Goal: Connect with others: Connect with others

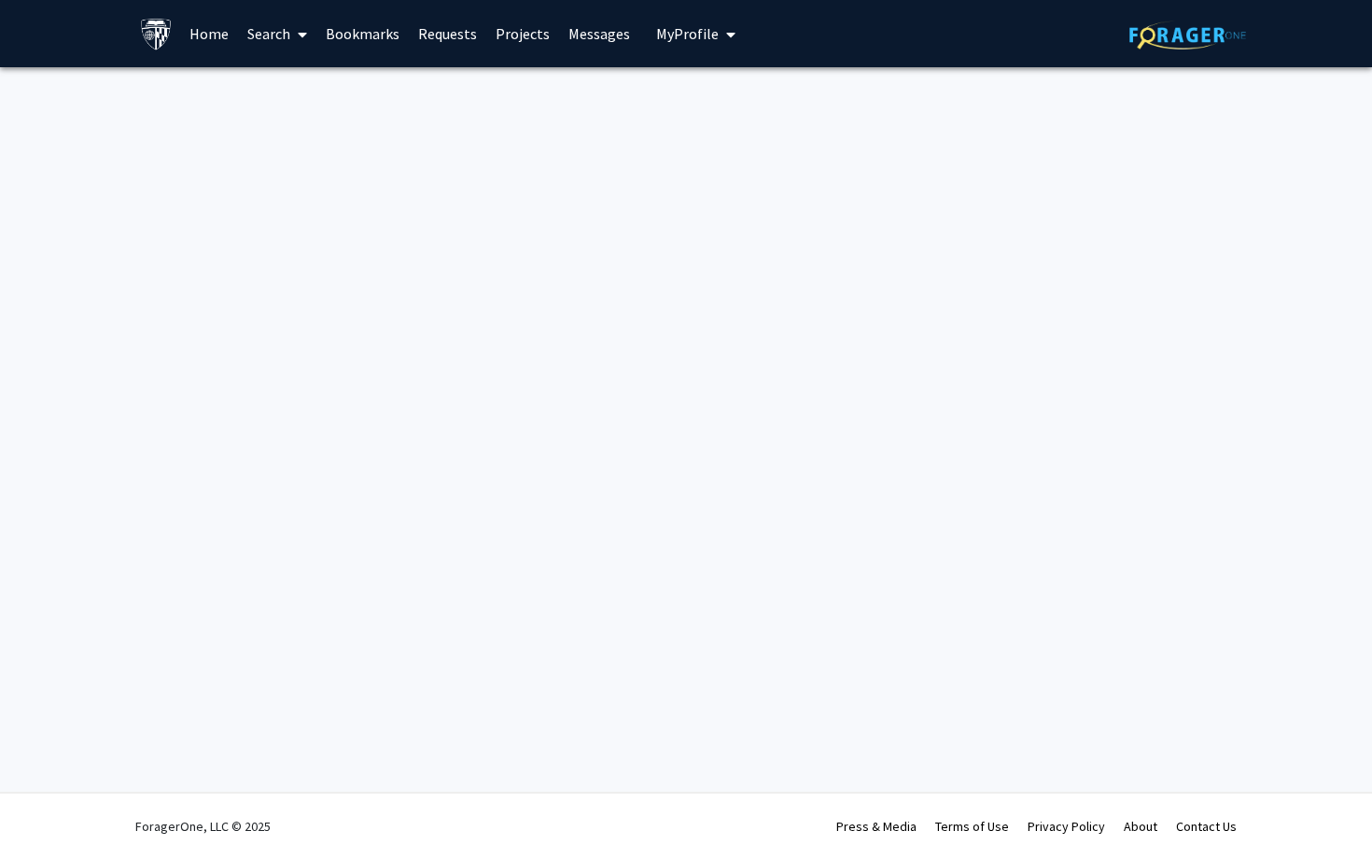
click at [282, 44] on link "Search" at bounding box center [277, 33] width 78 height 65
click at [295, 89] on span "Faculty/Staff" at bounding box center [306, 85] width 137 height 37
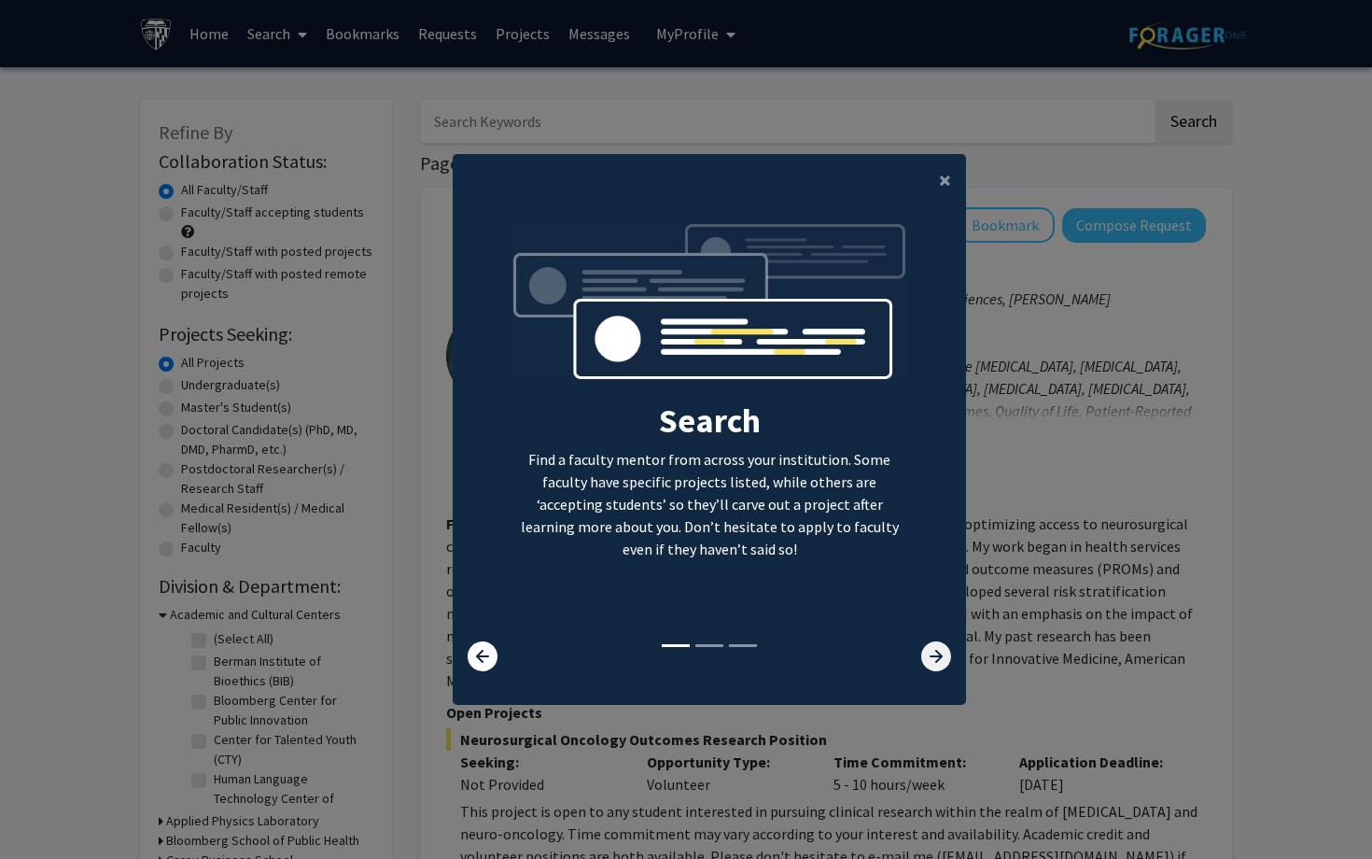
click at [927, 653] on icon at bounding box center [936, 656] width 30 height 30
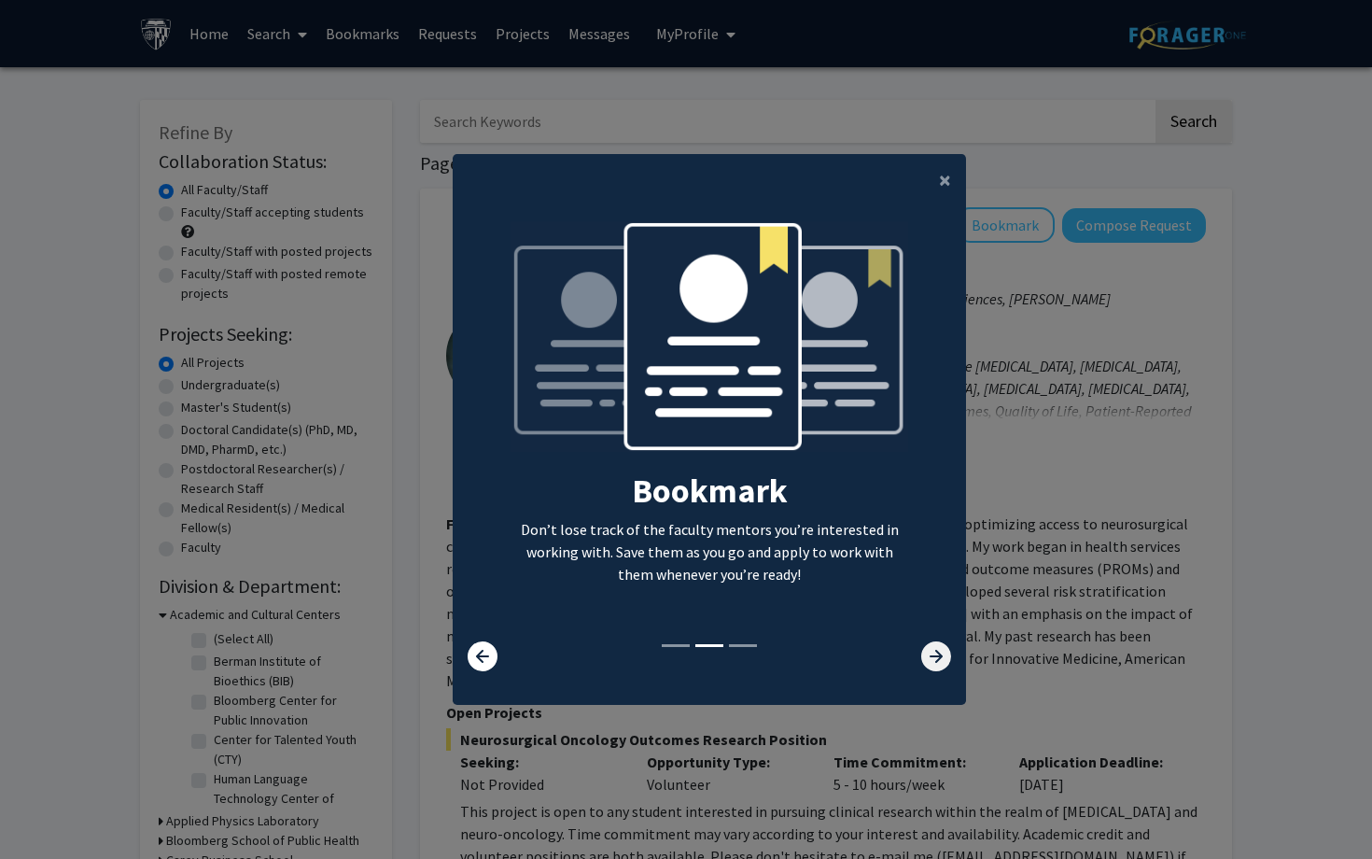
click at [927, 653] on icon at bounding box center [936, 656] width 30 height 30
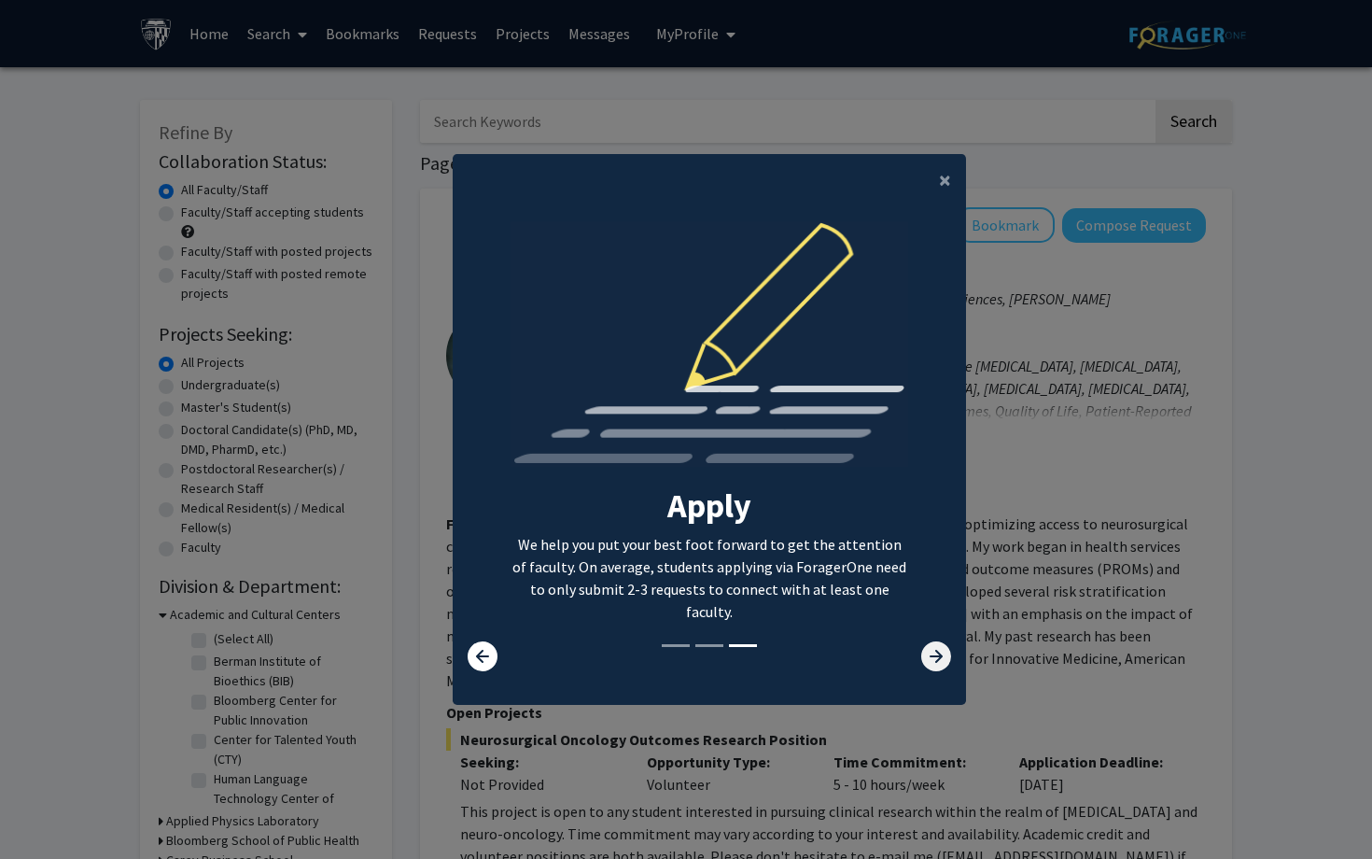
click at [927, 653] on icon at bounding box center [936, 656] width 30 height 30
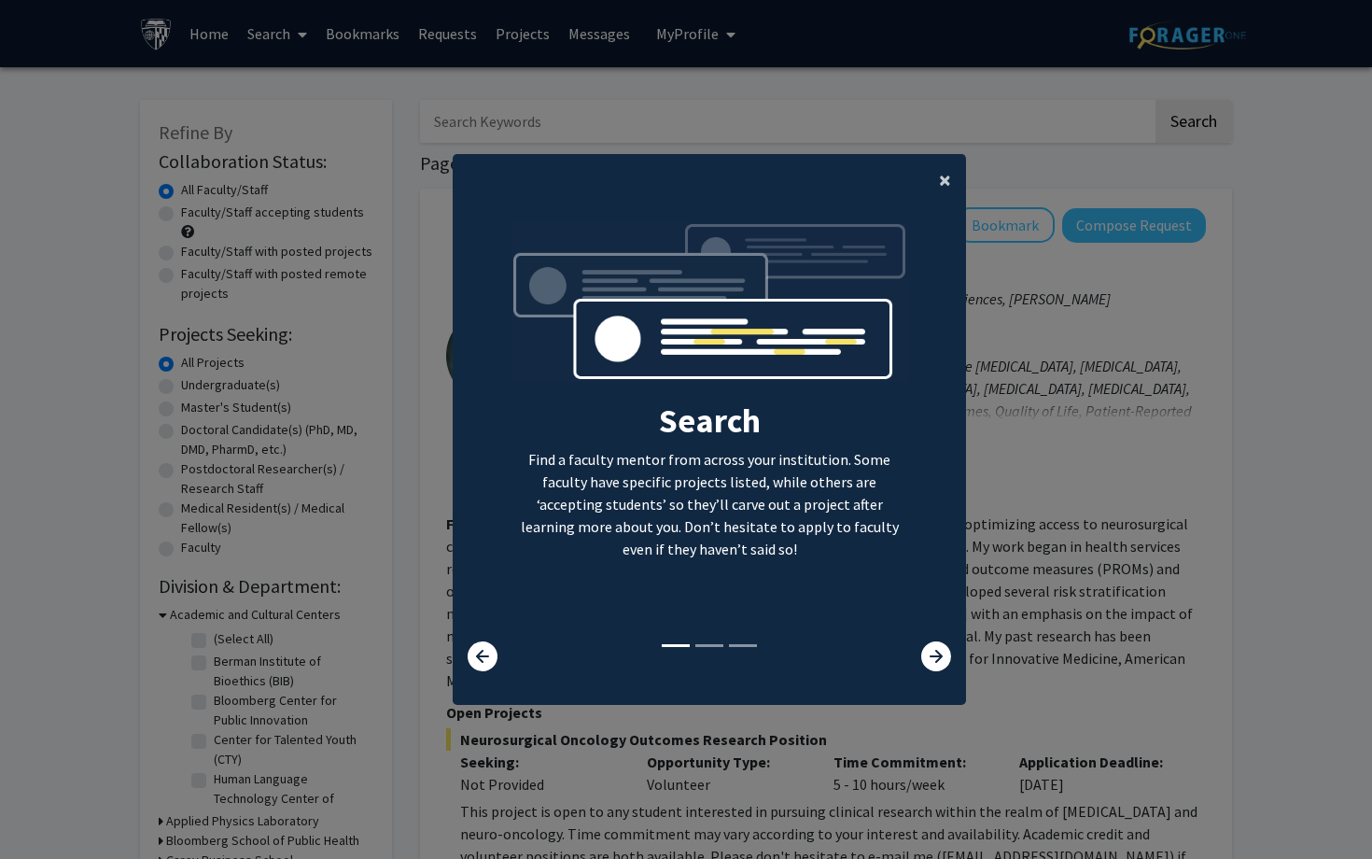
click at [931, 185] on button "×" at bounding box center [945, 180] width 42 height 52
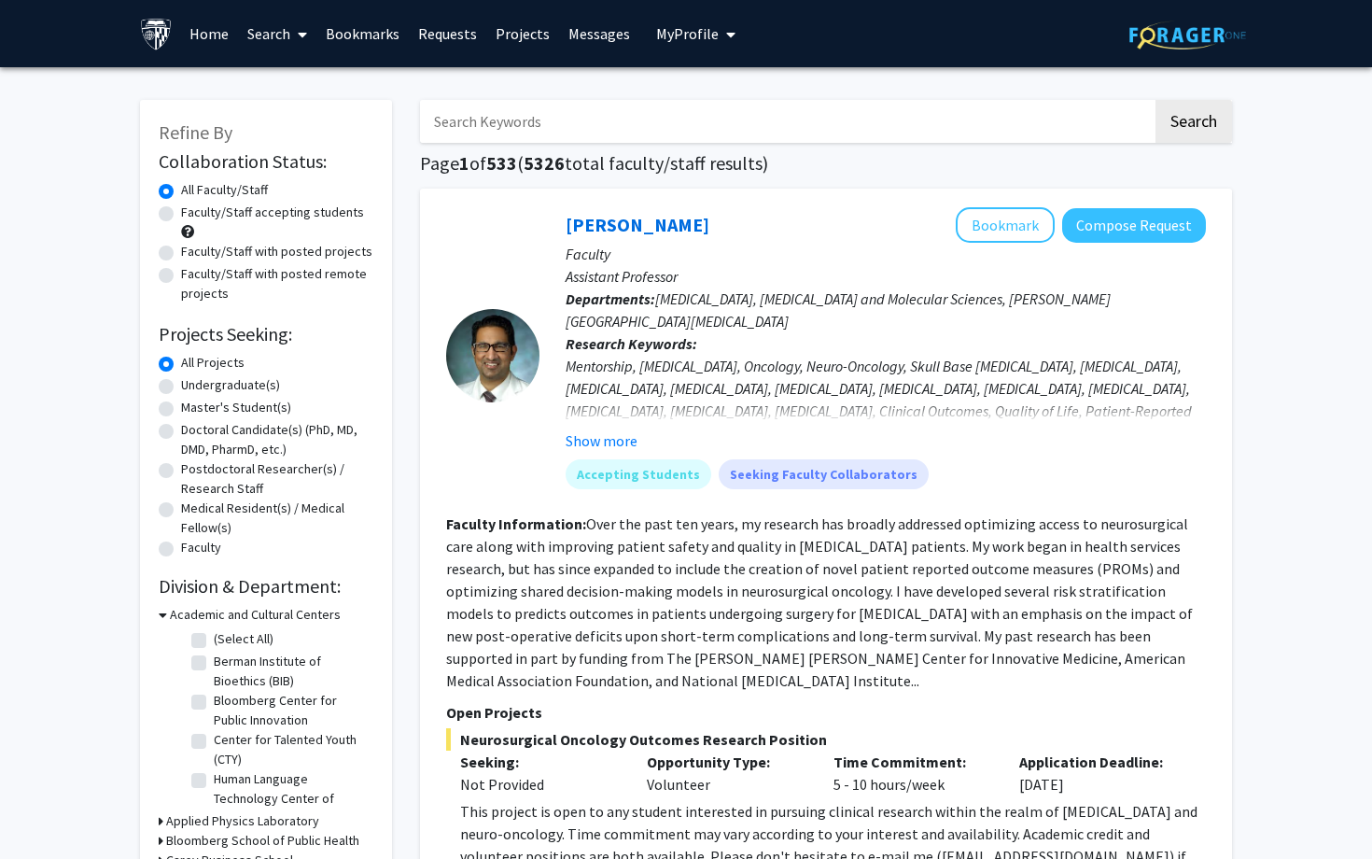
click at [687, 110] on input "Search Keywords" at bounding box center [786, 121] width 733 height 43
type input "fasika"
click at [1156, 100] on button "Search" at bounding box center [1194, 121] width 77 height 43
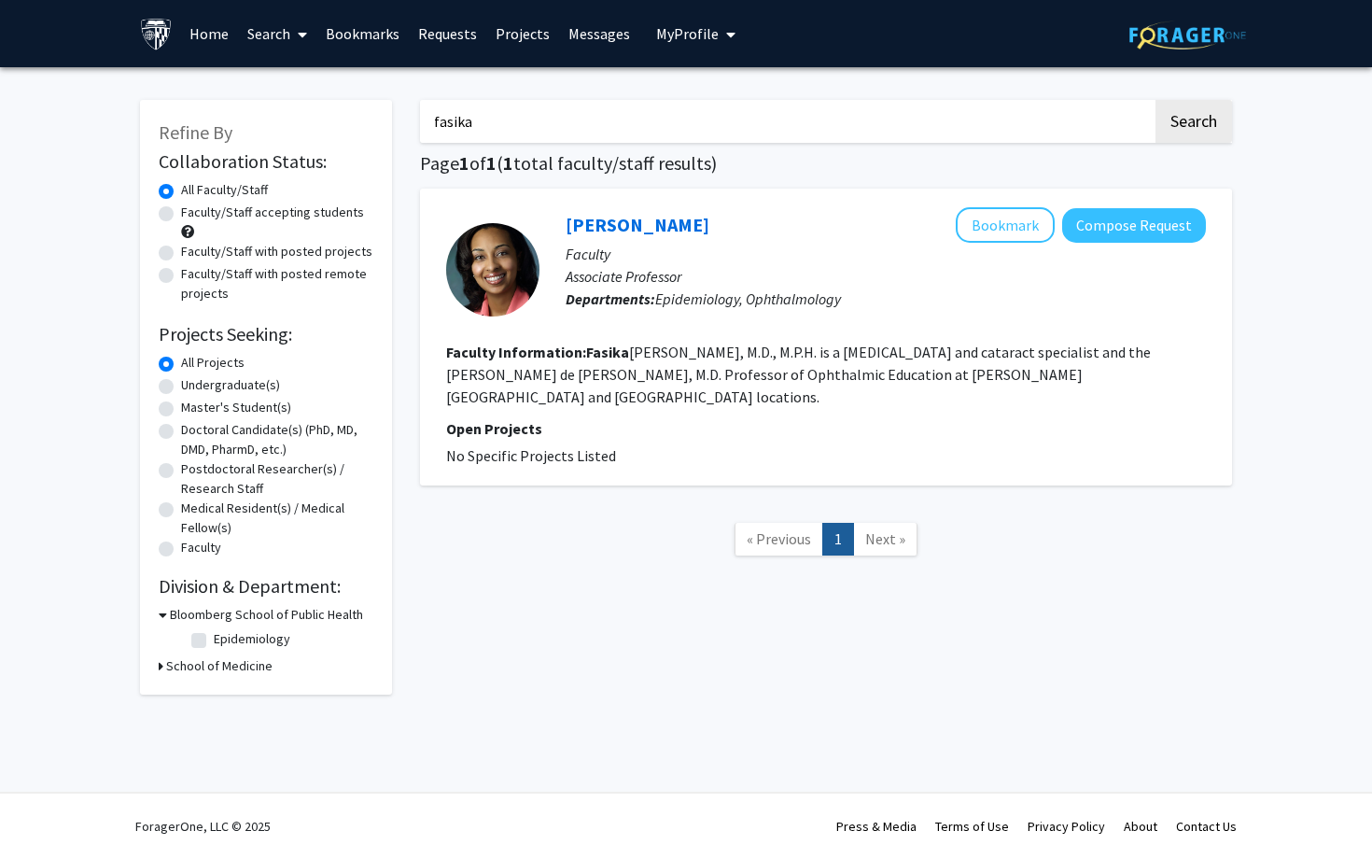
click at [761, 205] on div "[PERSON_NAME] Bookmark Compose Request Faculty Associate Professor Departments:…" at bounding box center [826, 337] width 812 height 297
click at [661, 227] on link "[PERSON_NAME]" at bounding box center [638, 224] width 144 height 23
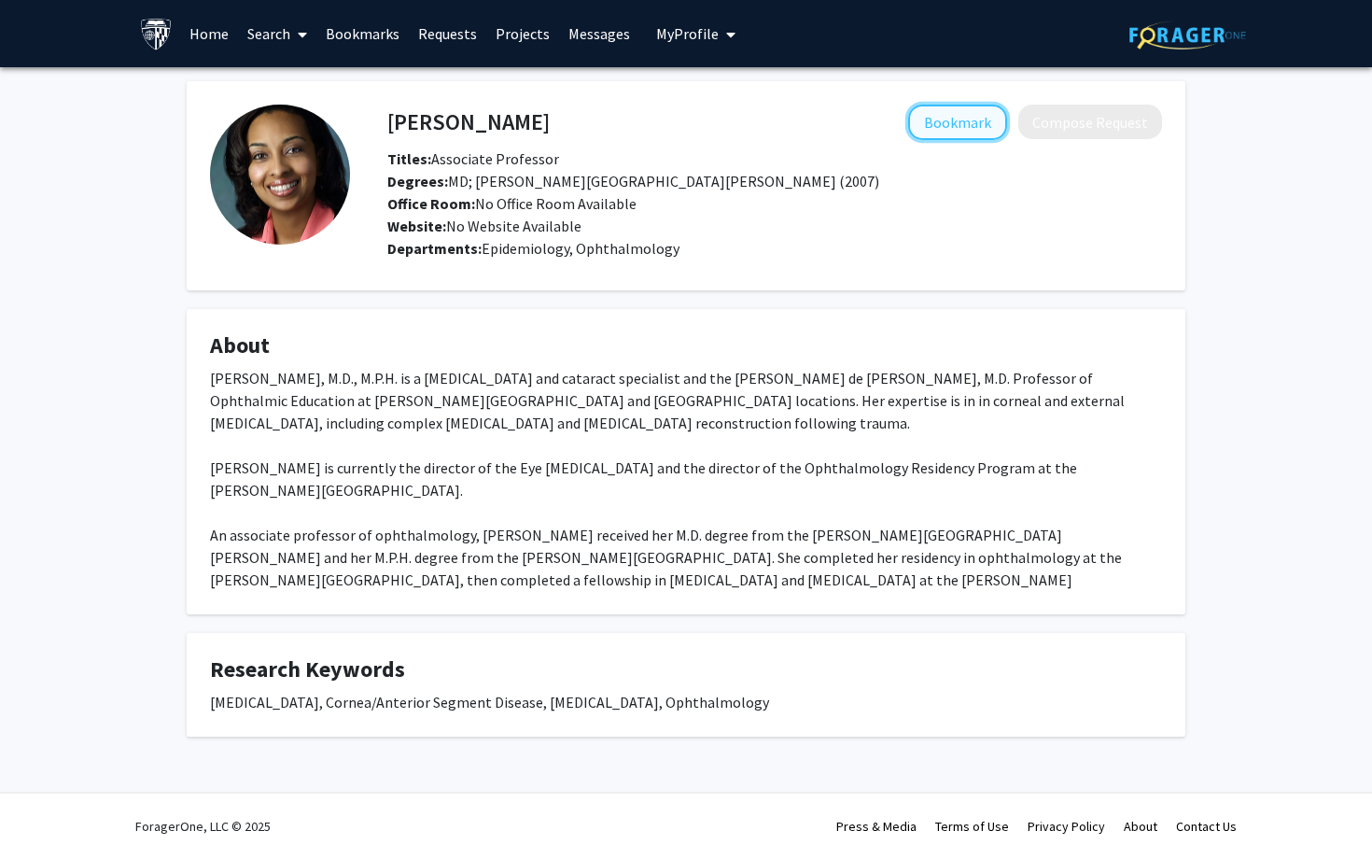
click at [974, 116] on button "Bookmark" at bounding box center [957, 122] width 99 height 35
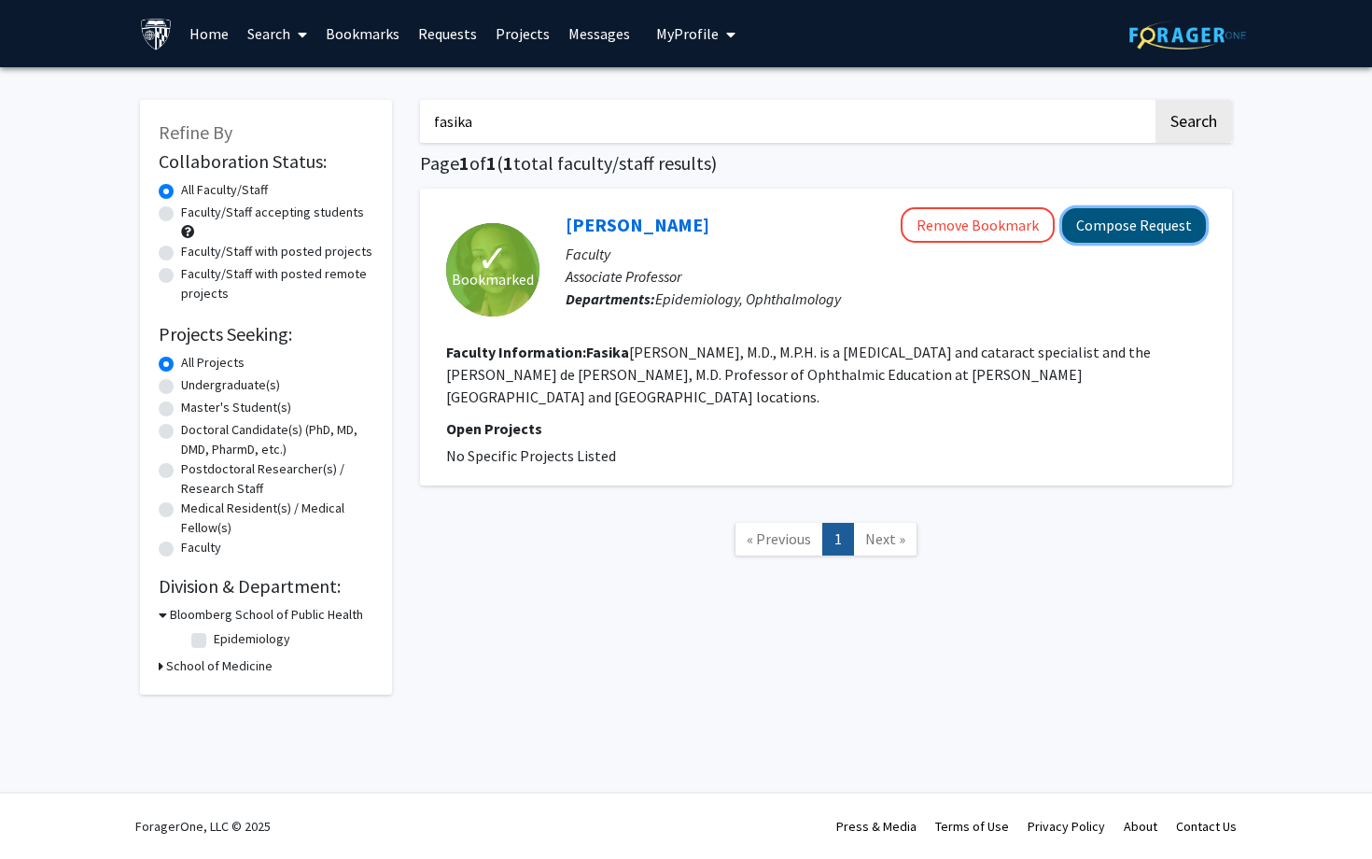
click at [1125, 217] on button "Compose Request" at bounding box center [1134, 225] width 144 height 35
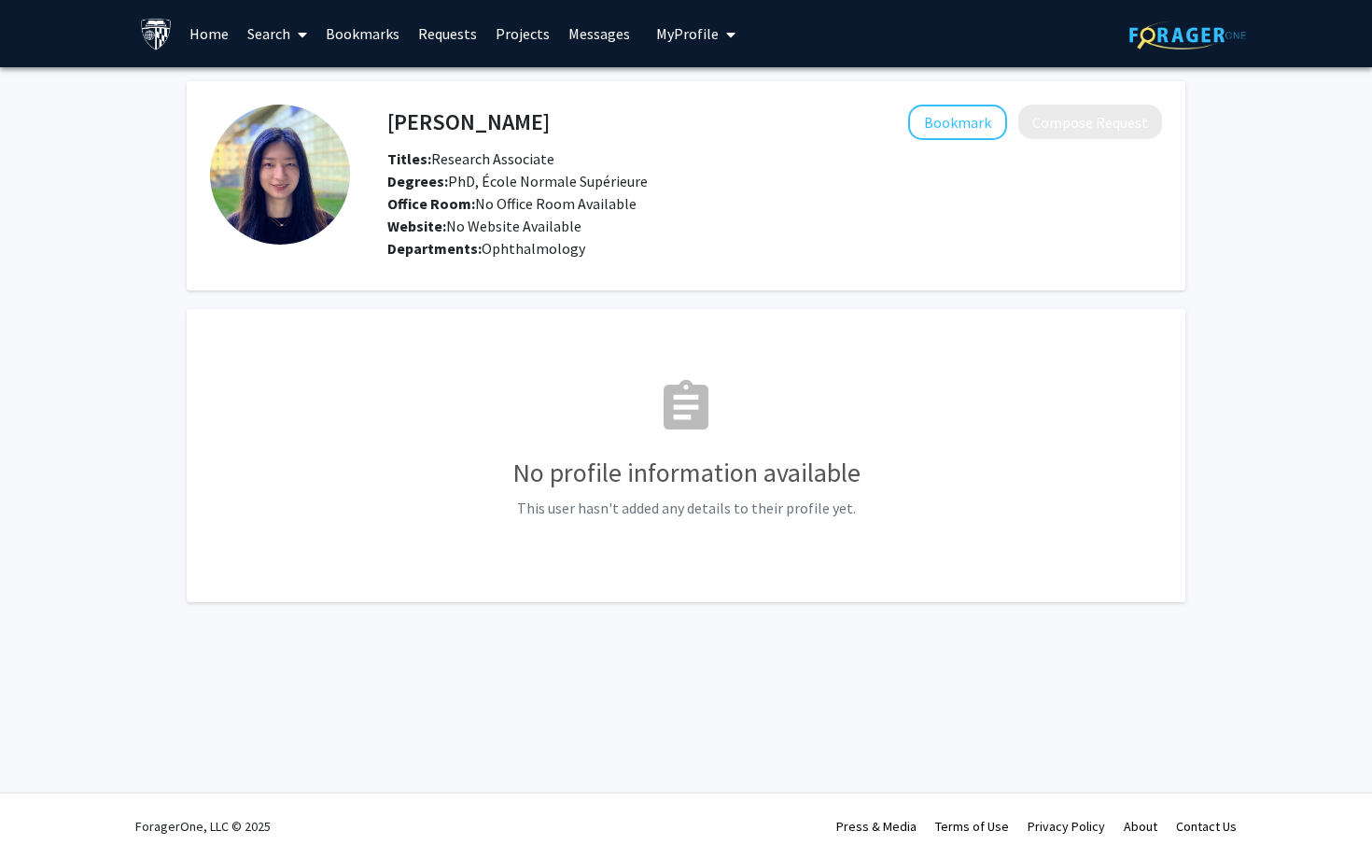
click at [737, 485] on h3 "No profile information available" at bounding box center [686, 473] width 952 height 32
click at [453, 124] on h4 "[PERSON_NAME]" at bounding box center [468, 122] width 162 height 35
click at [245, 145] on img at bounding box center [280, 175] width 140 height 140
click at [936, 140] on div "HiJee Kang Bookmark Compose Request Titles: Research Associate Degrees: PhD, É…" at bounding box center [774, 171] width 803 height 133
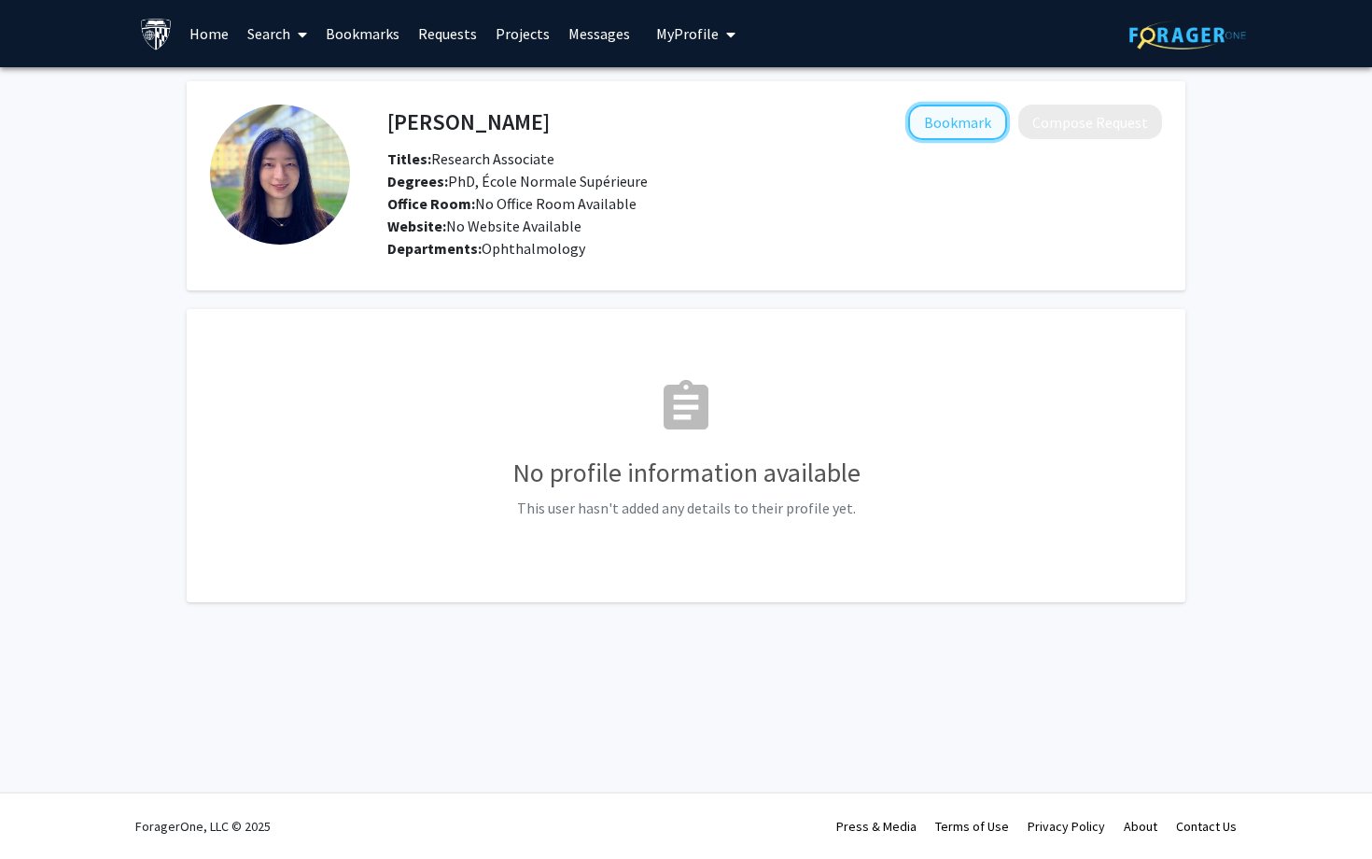
click at [933, 135] on button "Bookmark" at bounding box center [957, 122] width 99 height 35
